Goal: Information Seeking & Learning: Learn about a topic

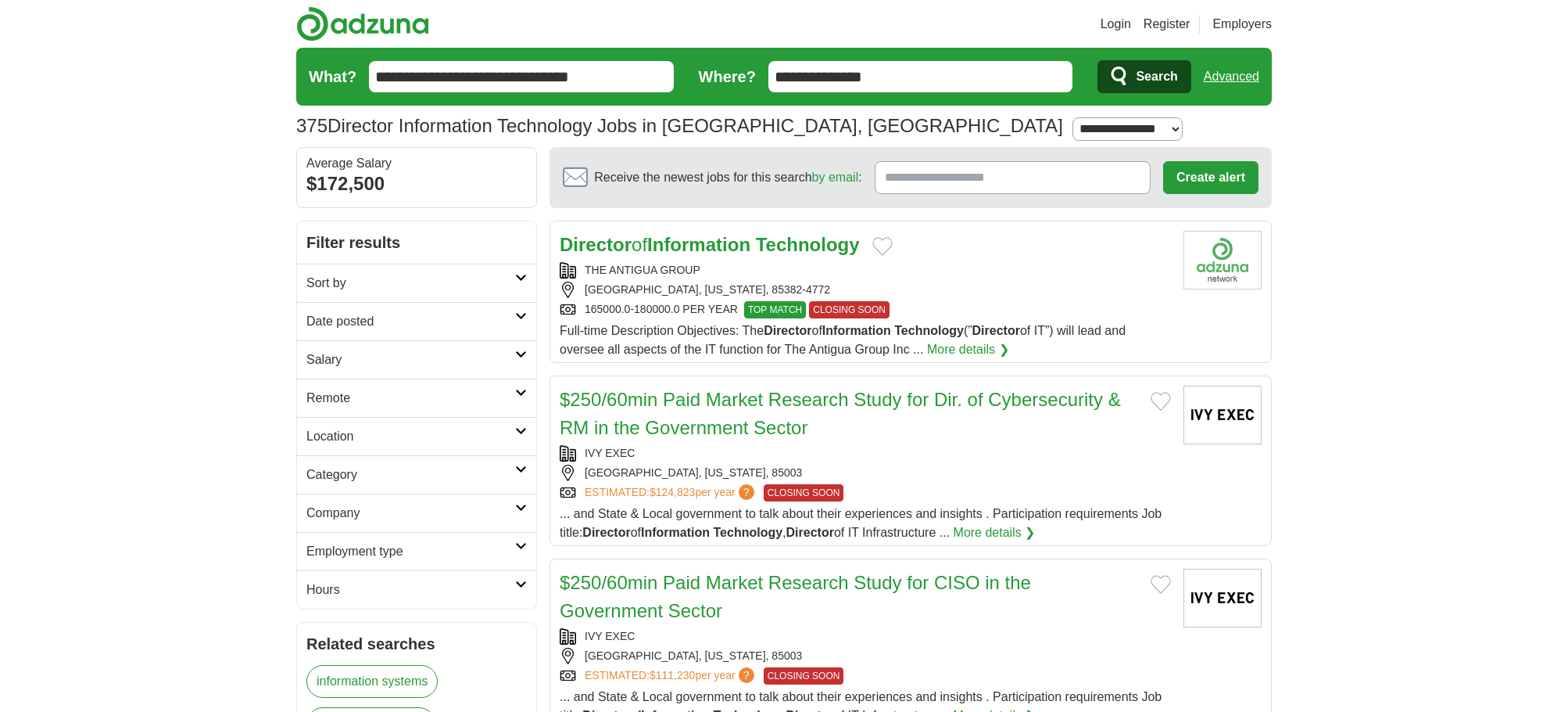
click at [319, 319] on h2 "Date posted" at bounding box center [410, 322] width 208 height 19
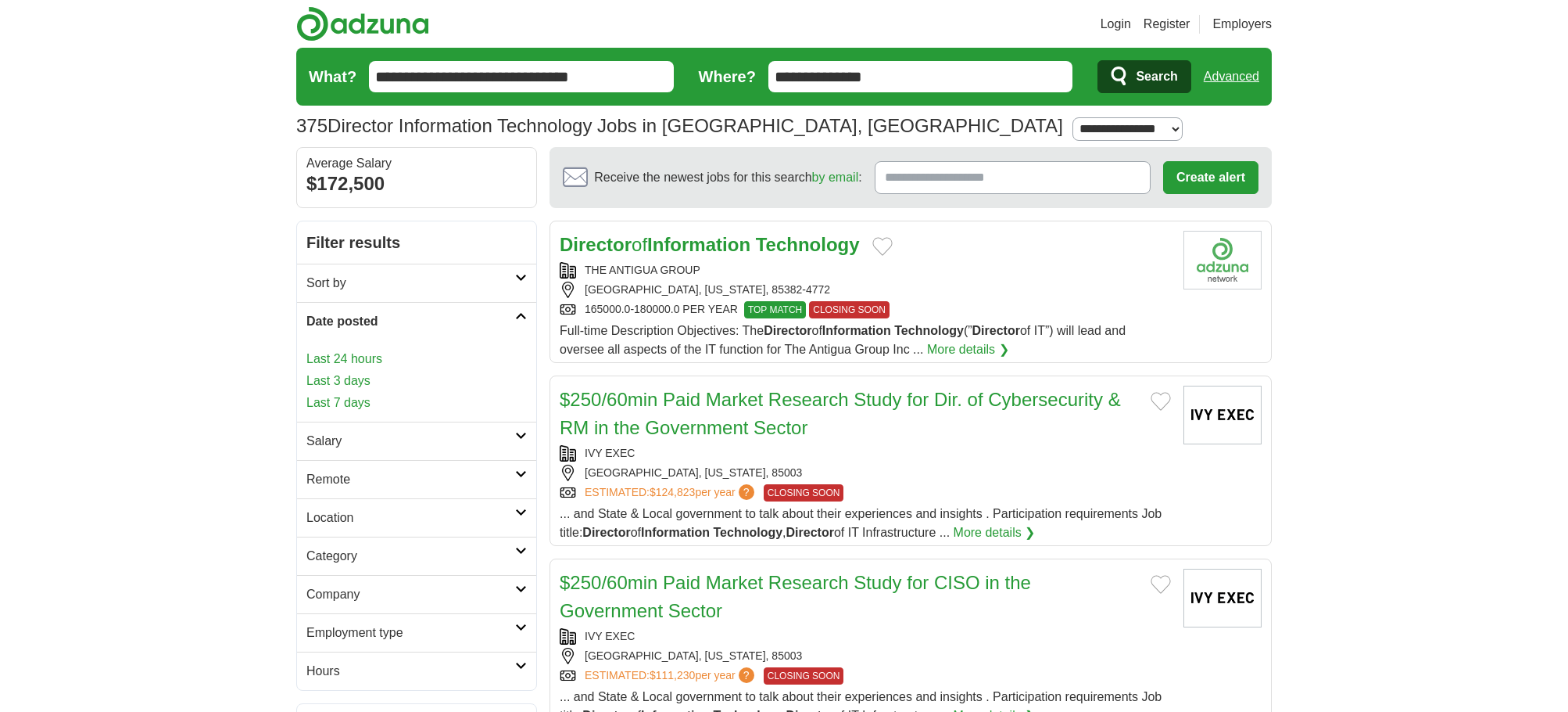
click at [329, 384] on link "Last 3 days" at bounding box center [417, 381] width 220 height 19
click at [355, 396] on link "Last 7 days" at bounding box center [417, 403] width 220 height 19
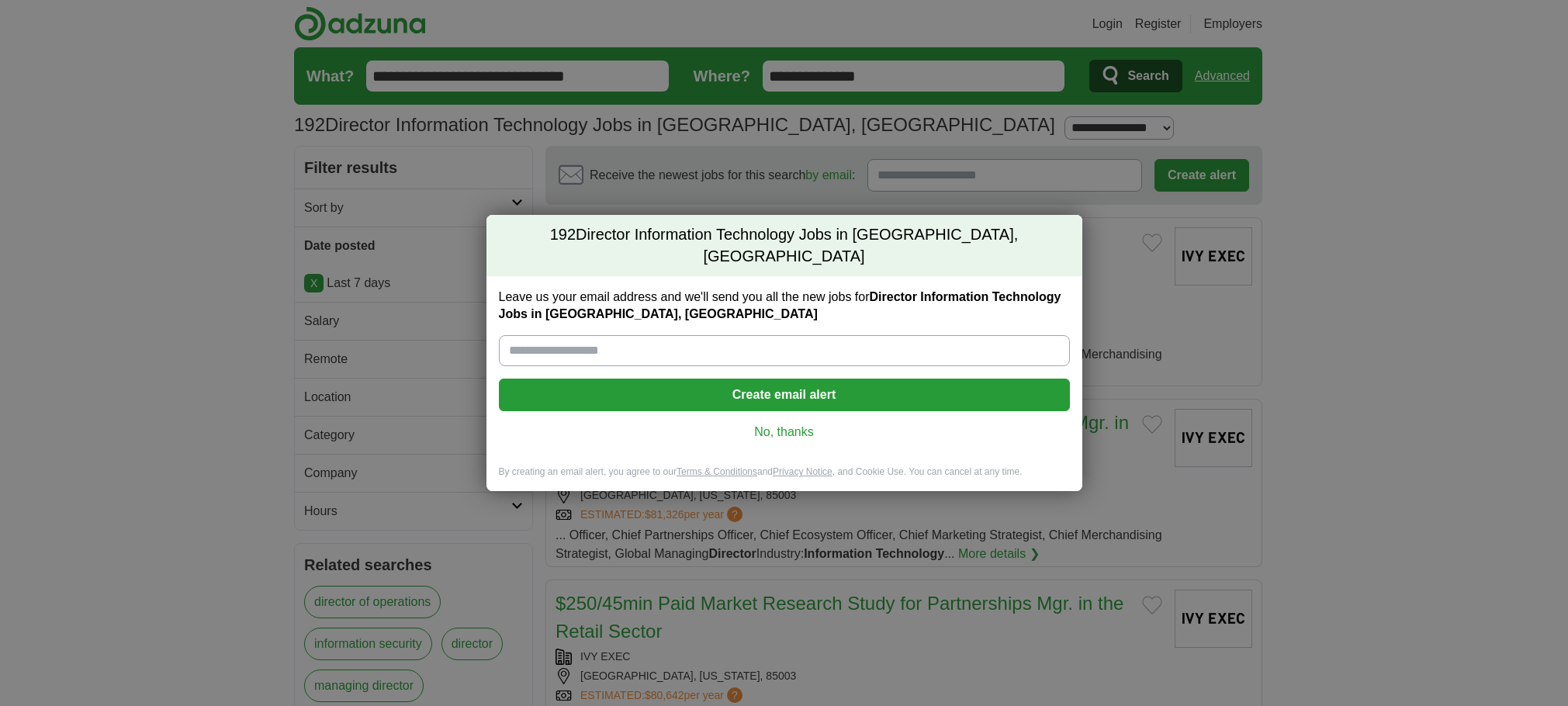
click at [762, 424] on link "No, thanks" at bounding box center [784, 432] width 546 height 17
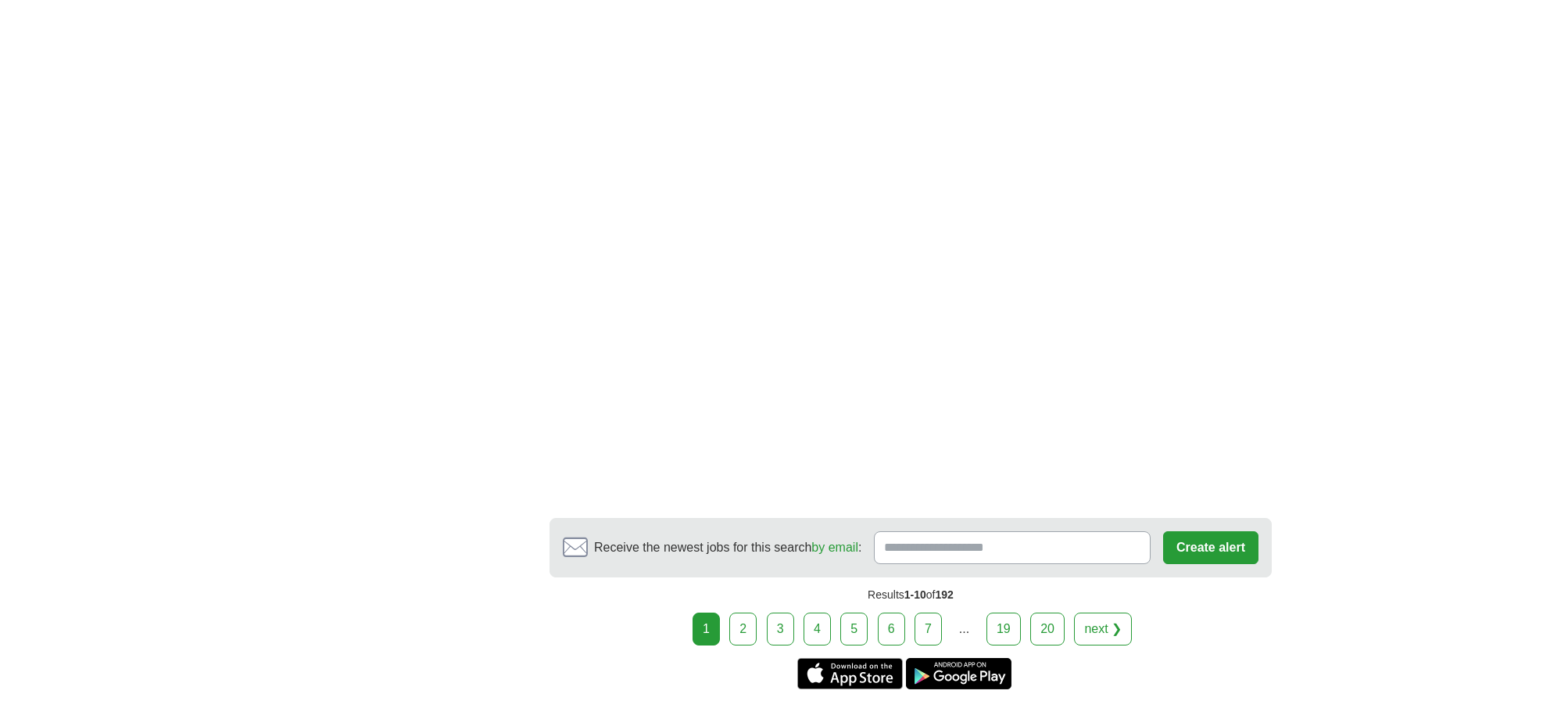
scroll to position [2606, 0]
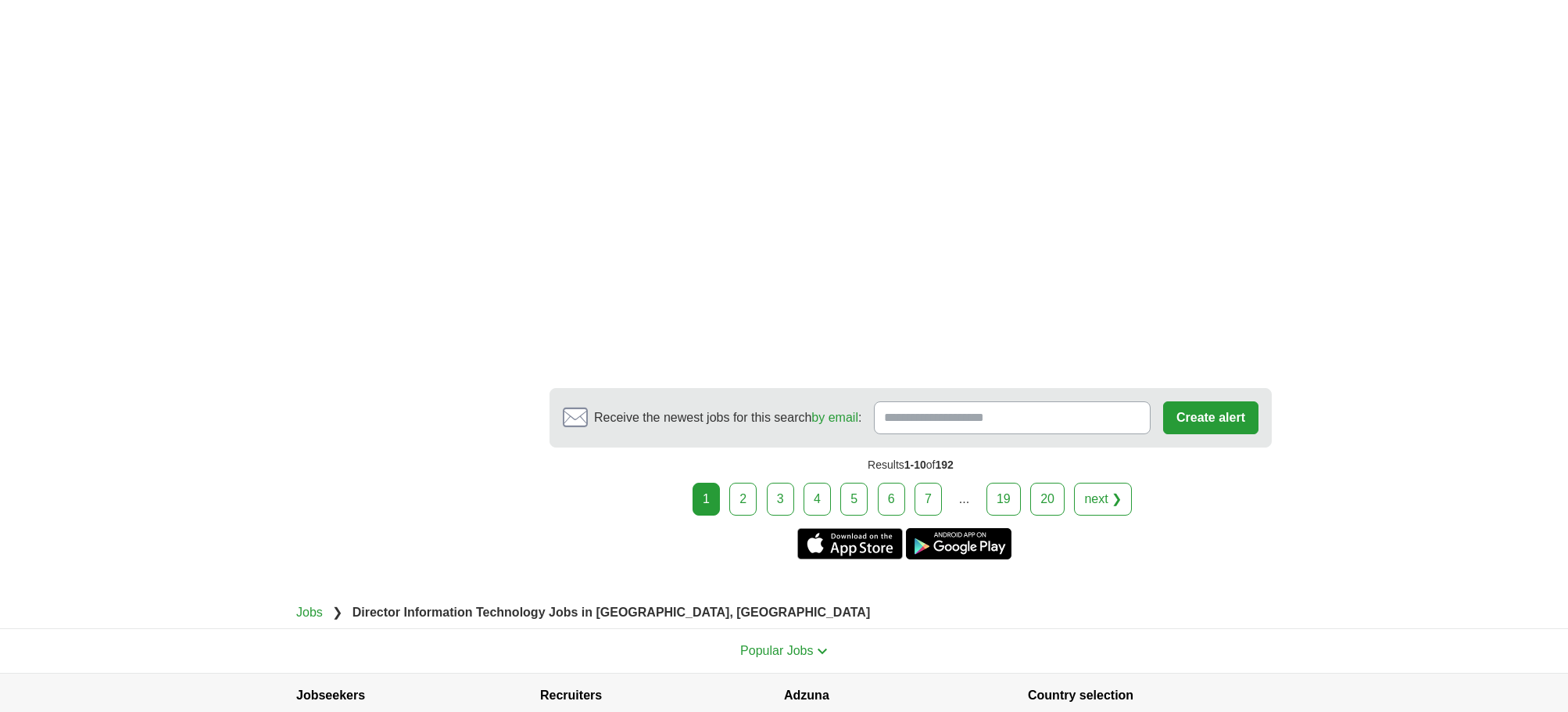
click at [756, 507] on link "2" at bounding box center [742, 499] width 28 height 33
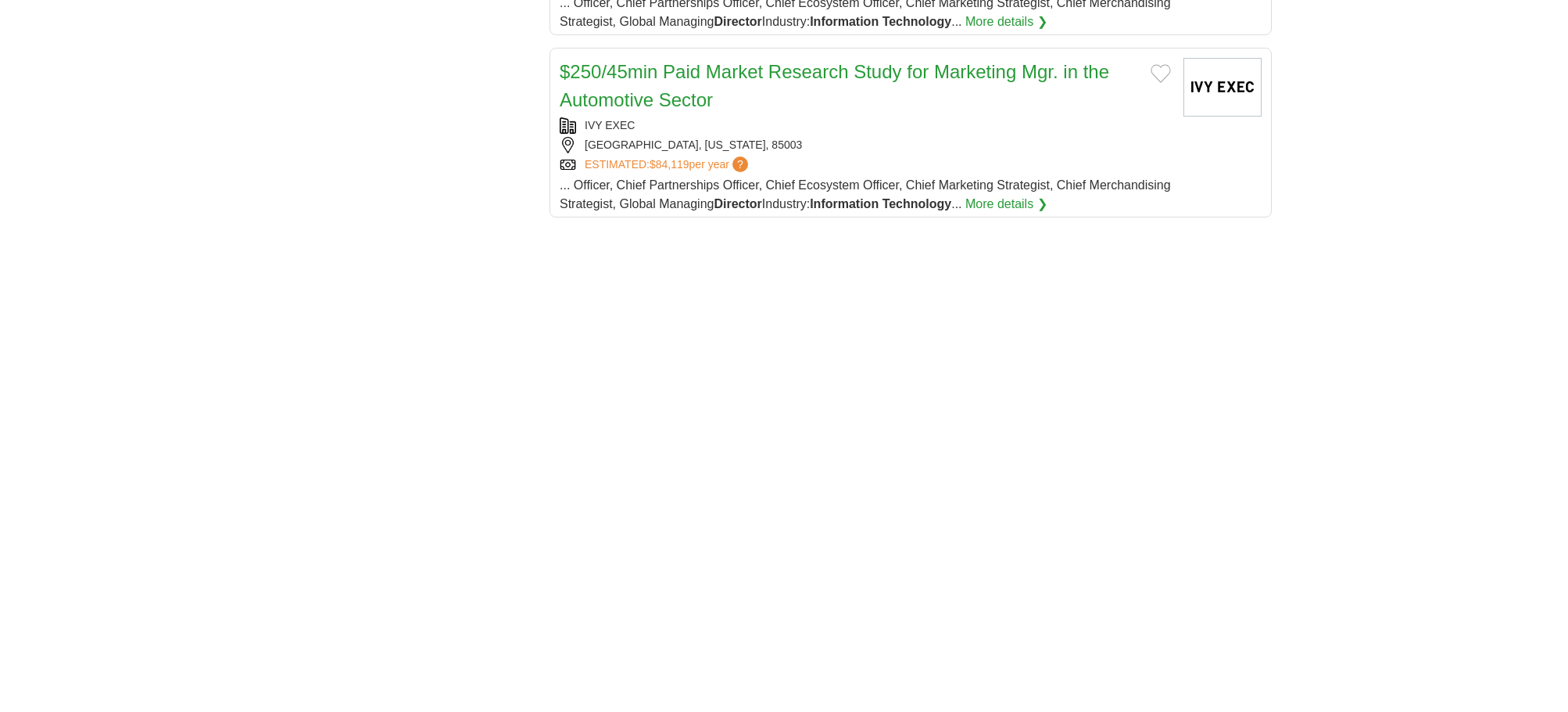
scroll to position [2477, 0]
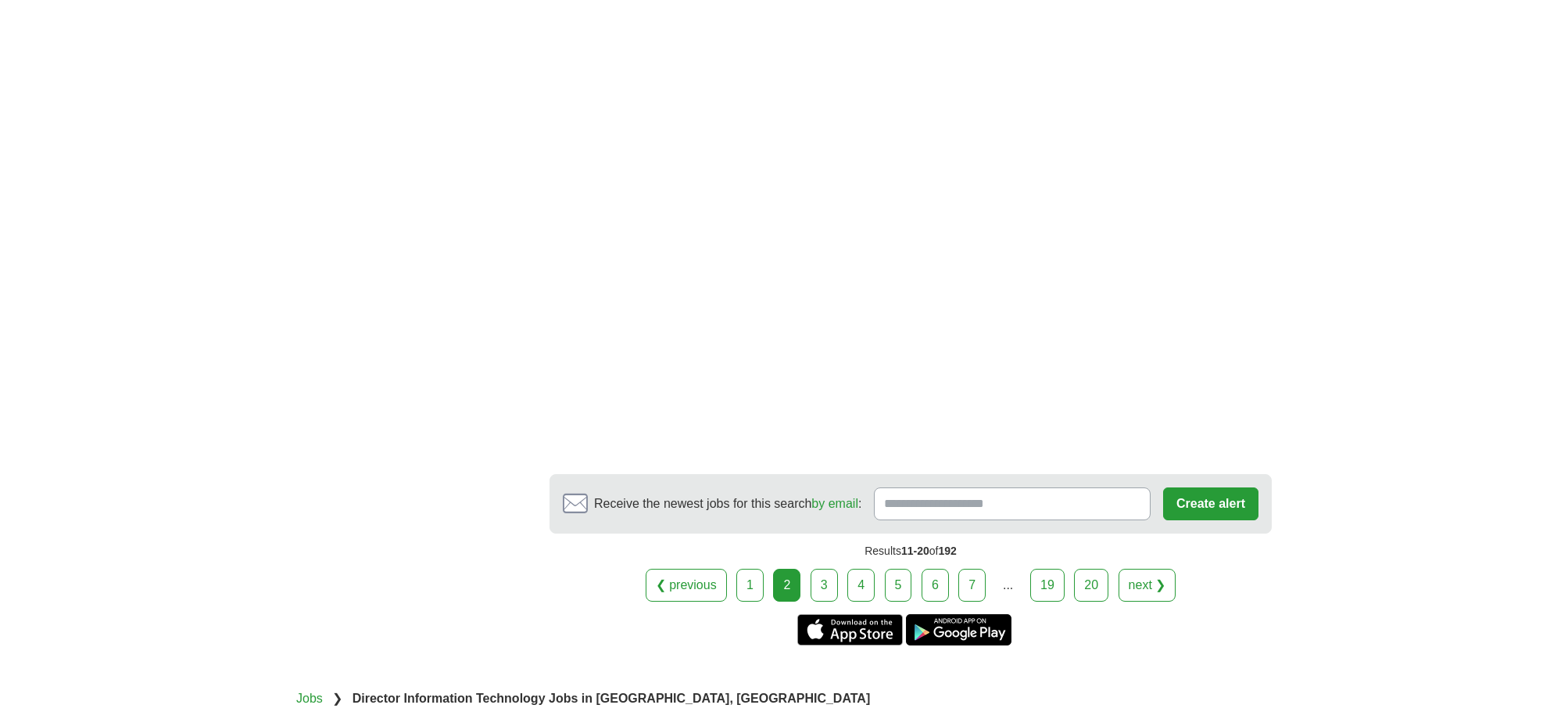
click at [819, 585] on link "3" at bounding box center [824, 585] width 28 height 33
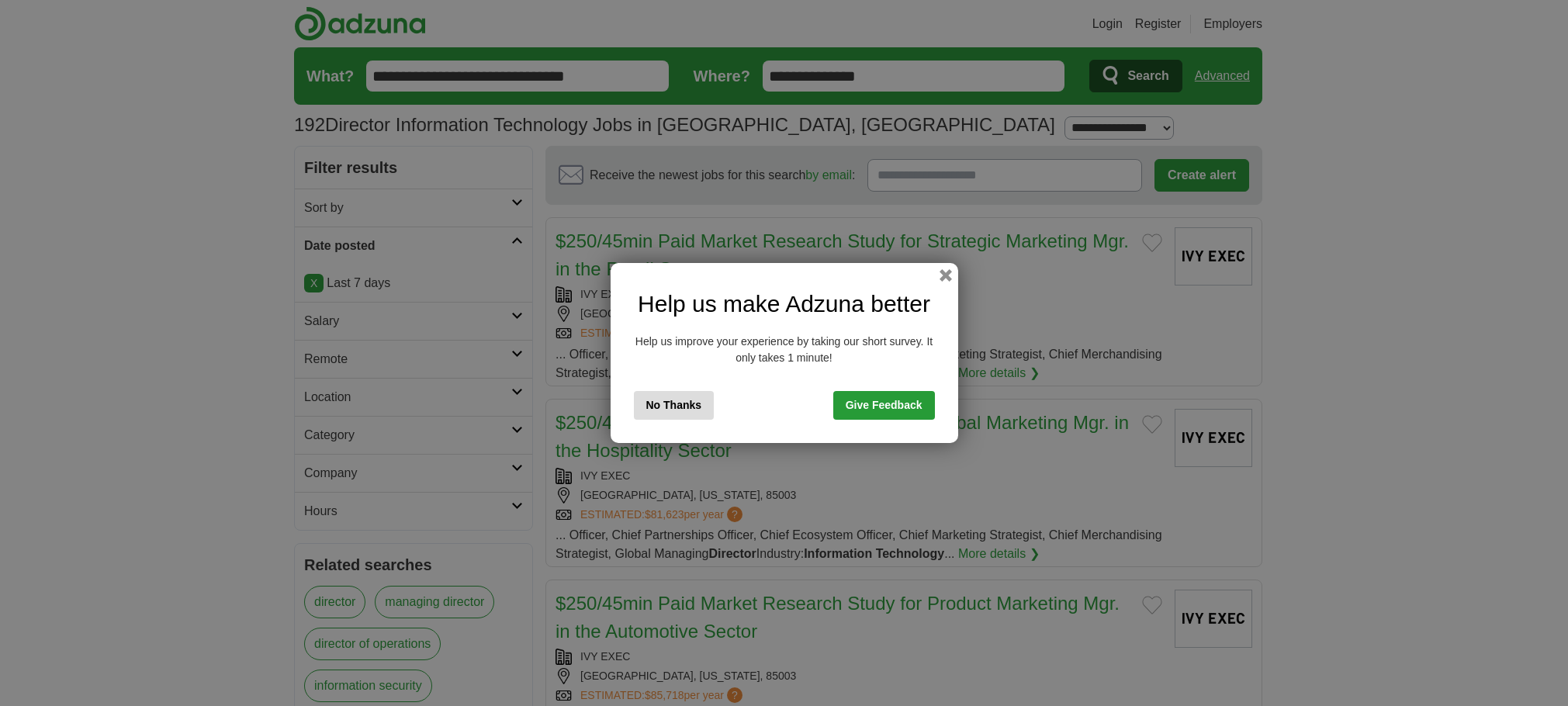
click at [685, 410] on button "No Thanks" at bounding box center [674, 405] width 80 height 29
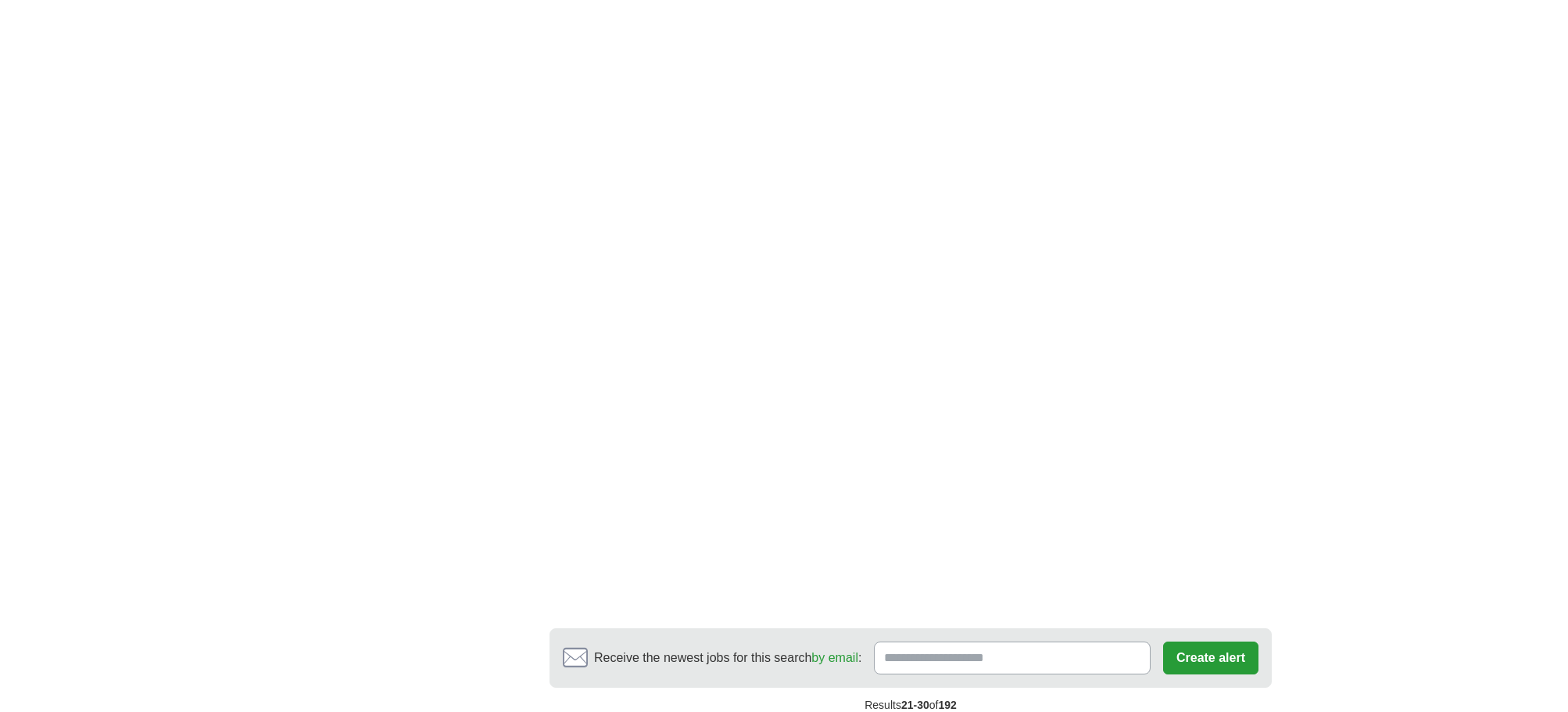
scroll to position [2606, 0]
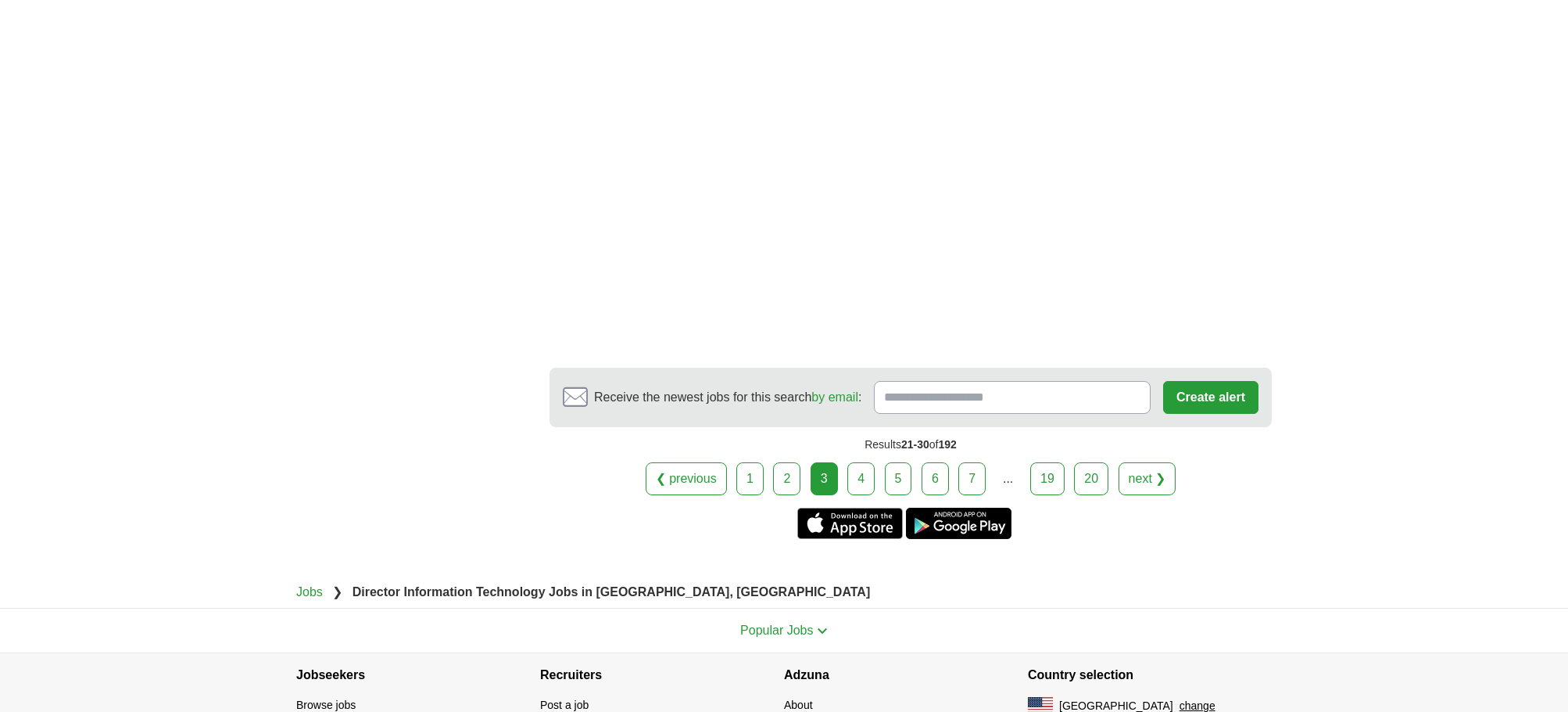
click at [907, 484] on link "5" at bounding box center [898, 479] width 28 height 33
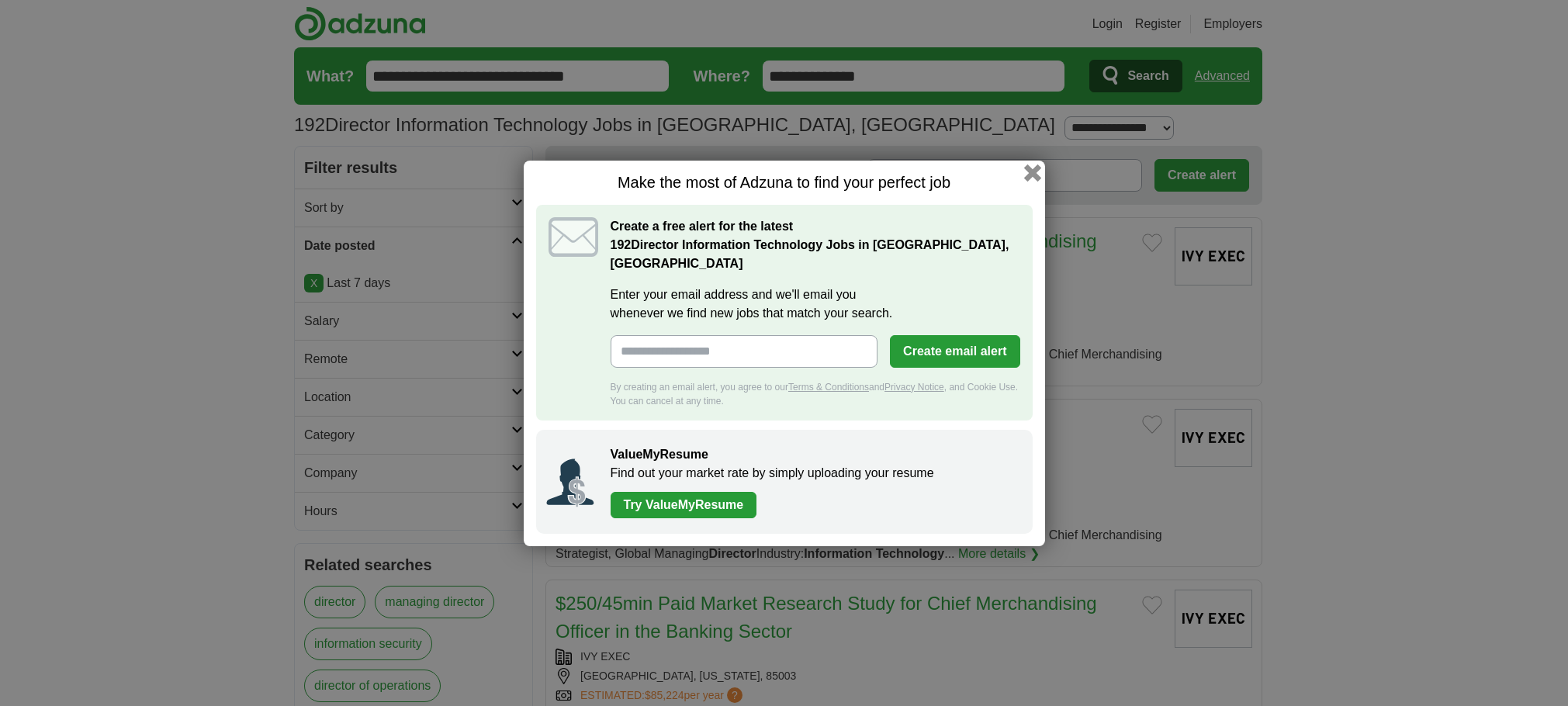
click at [1030, 169] on button "button" at bounding box center [1032, 172] width 17 height 17
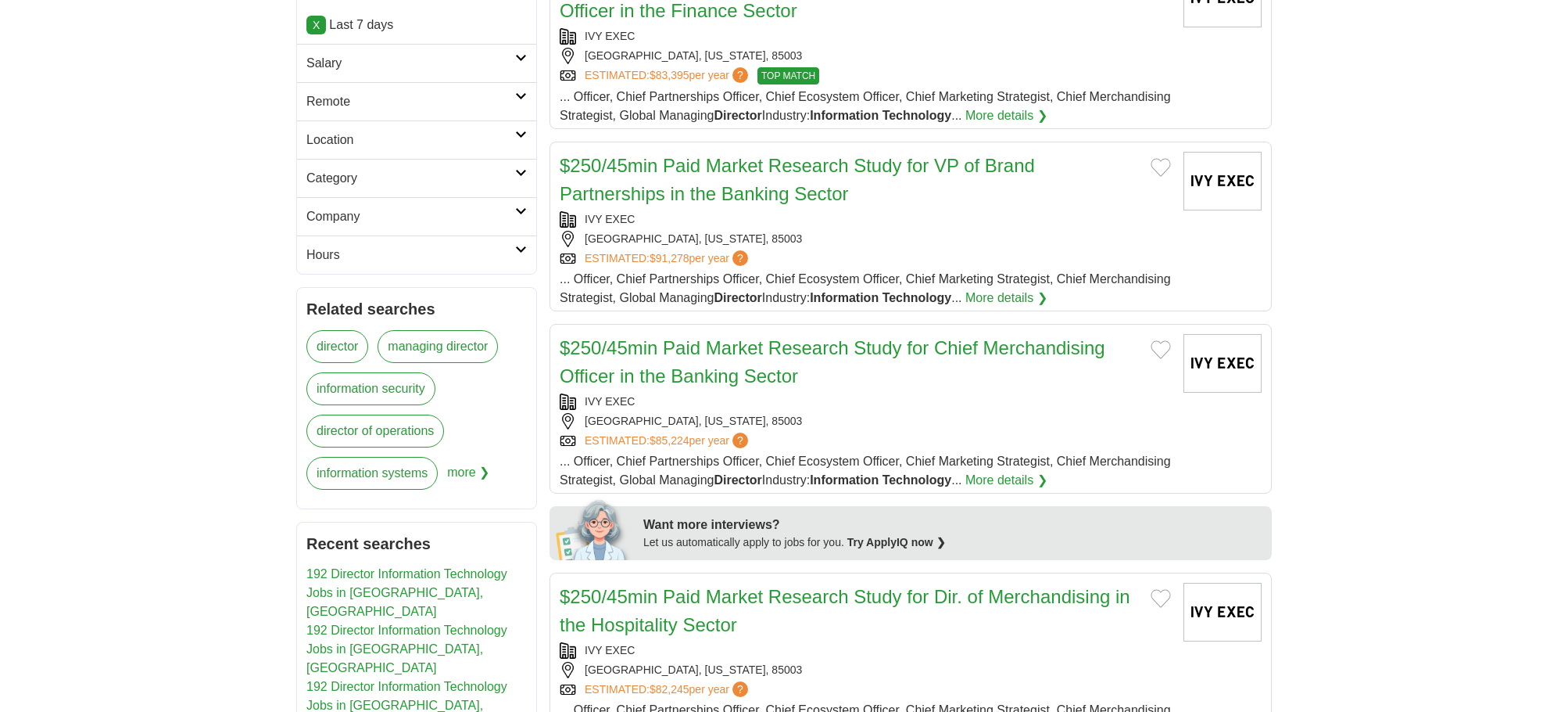
scroll to position [651, 0]
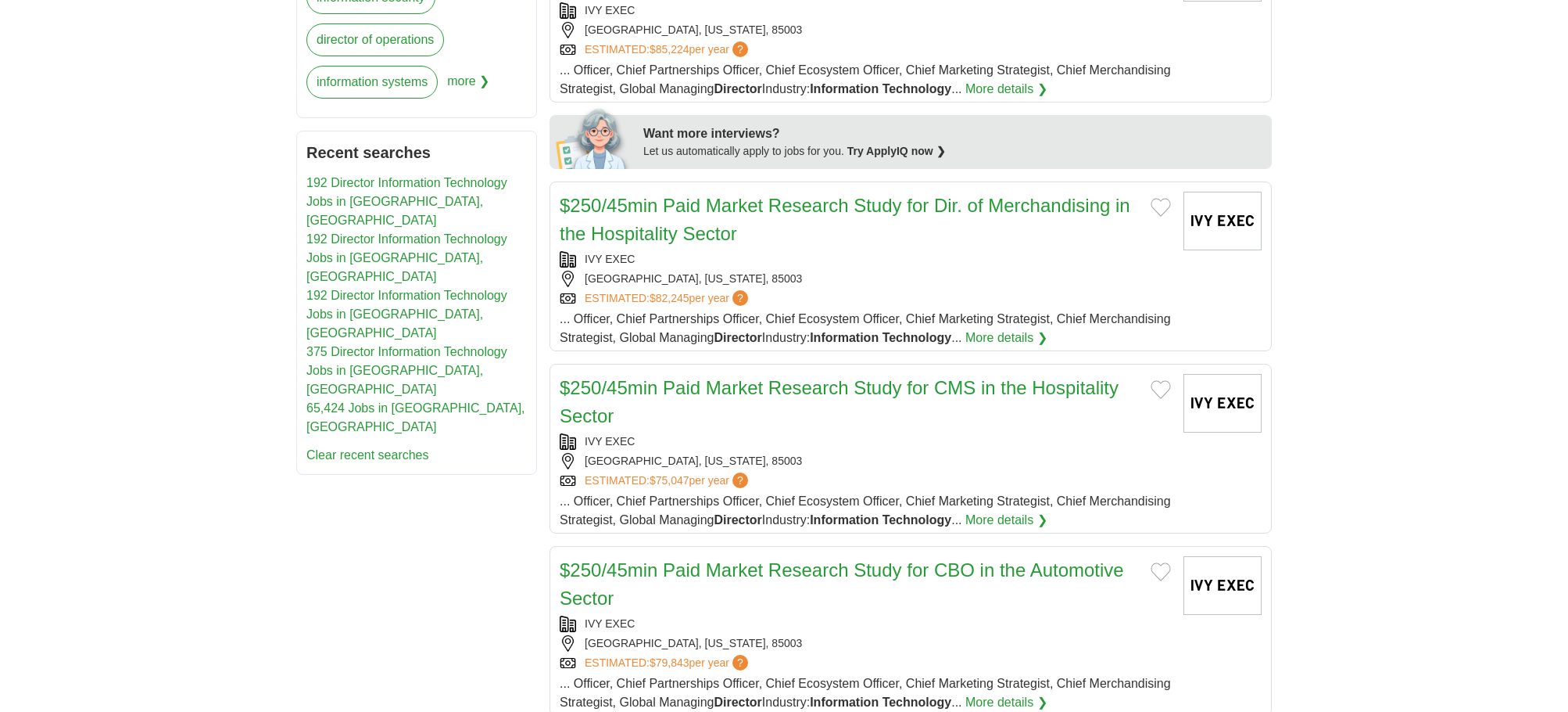
click at [374, 182] on link "192 Director Information Technology Jobs in [GEOGRAPHIC_DATA], [GEOGRAPHIC_DATA]" at bounding box center [407, 201] width 201 height 51
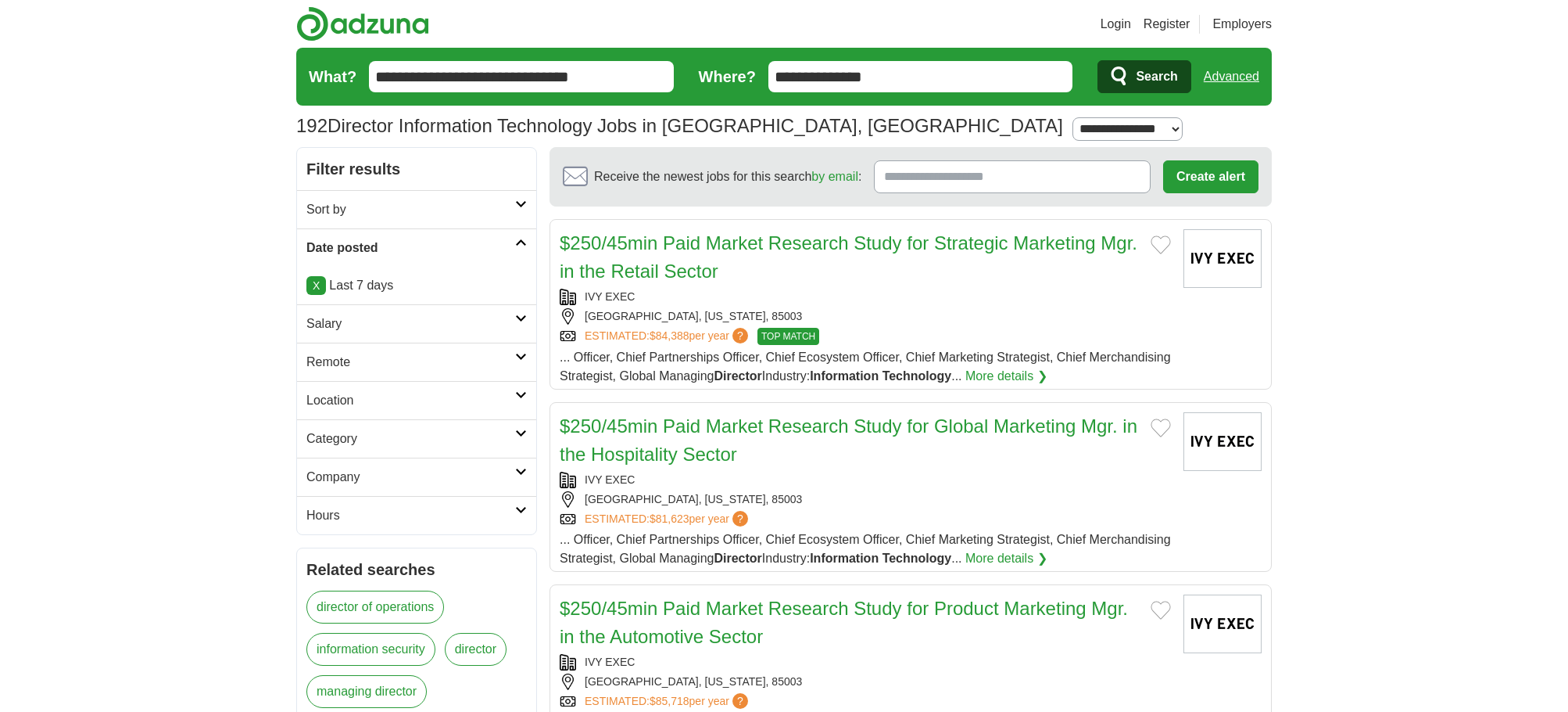
click at [384, 358] on h2 "Remote" at bounding box center [410, 362] width 208 height 19
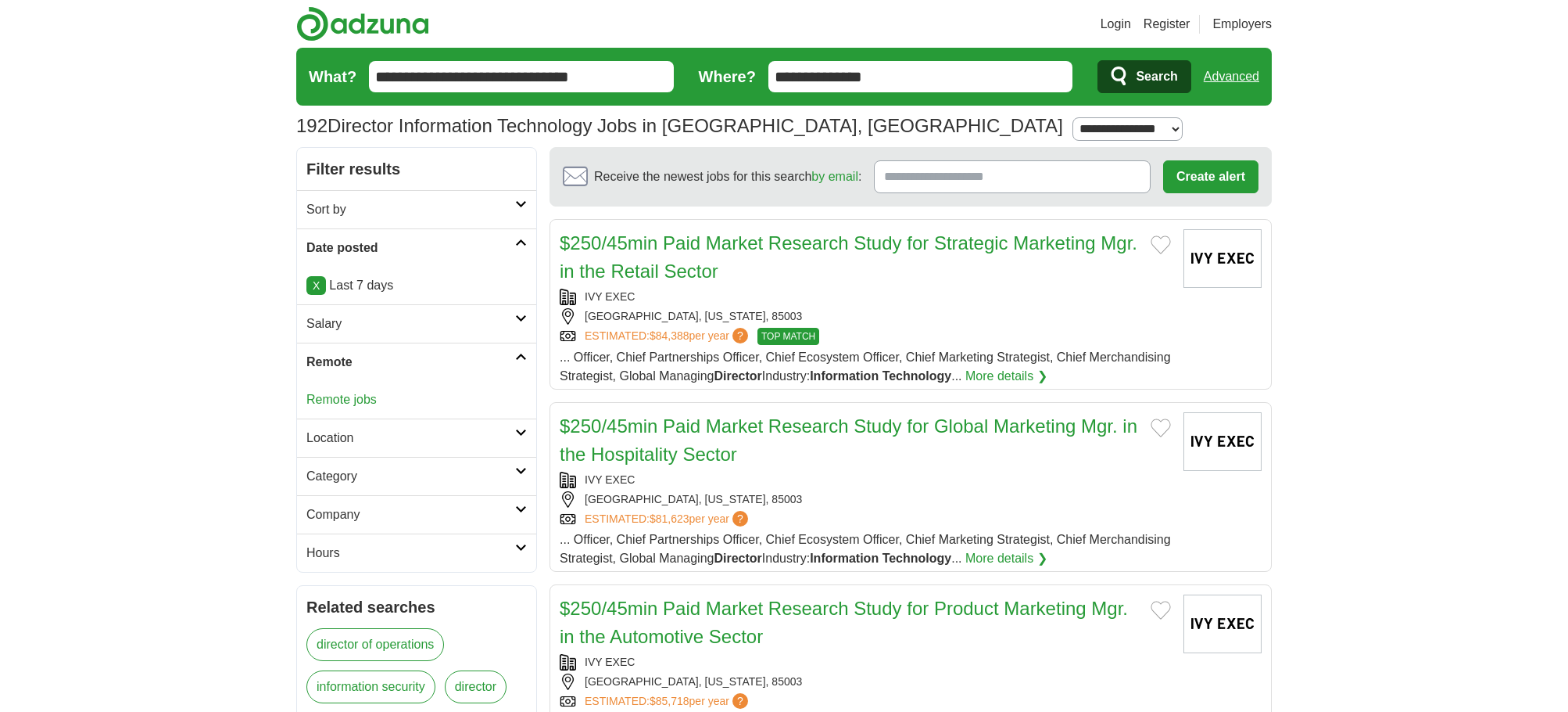
click at [344, 393] on link "Remote jobs" at bounding box center [341, 399] width 70 height 13
